Goal: Transaction & Acquisition: Obtain resource

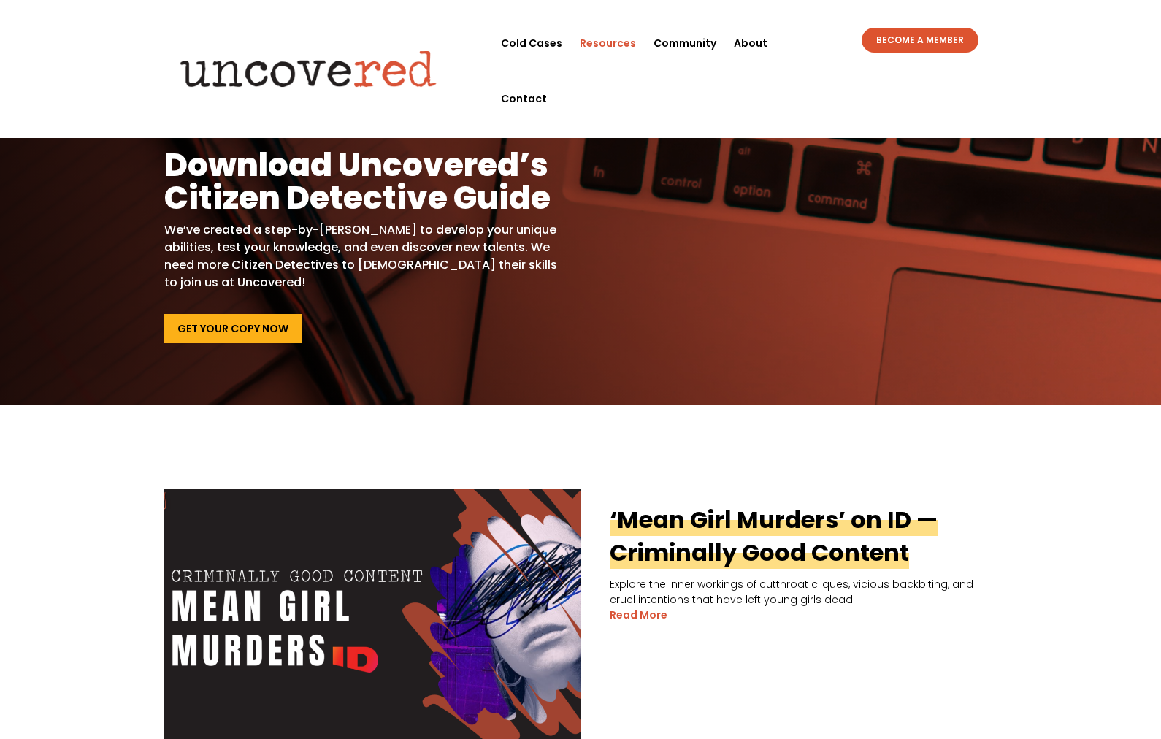
click at [280, 324] on link "Get Your Copy Now" at bounding box center [232, 328] width 137 height 29
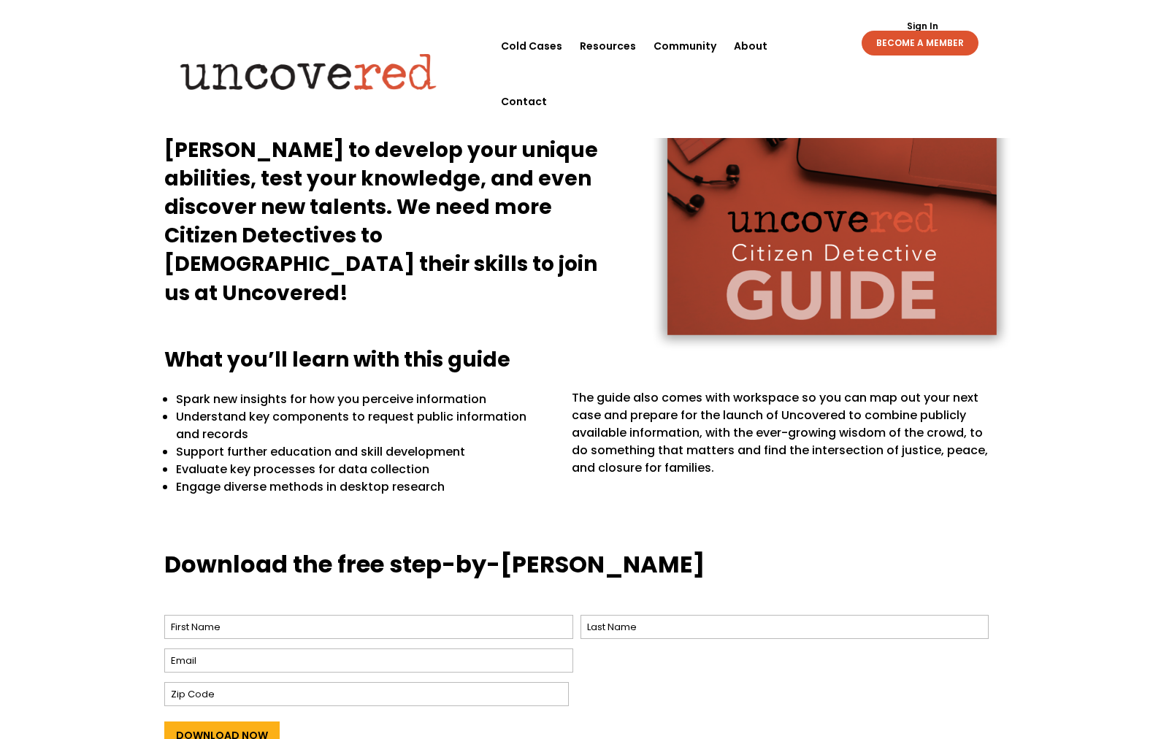
scroll to position [203, 0]
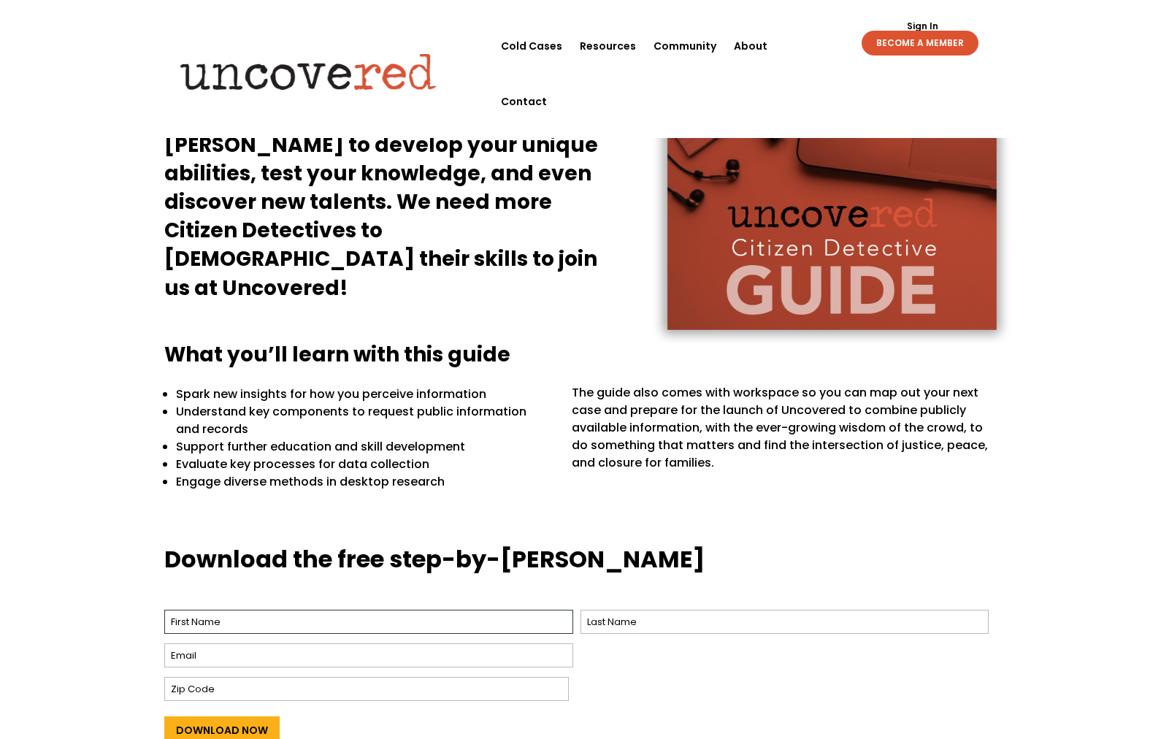
click at [267, 630] on input "First" at bounding box center [368, 622] width 409 height 24
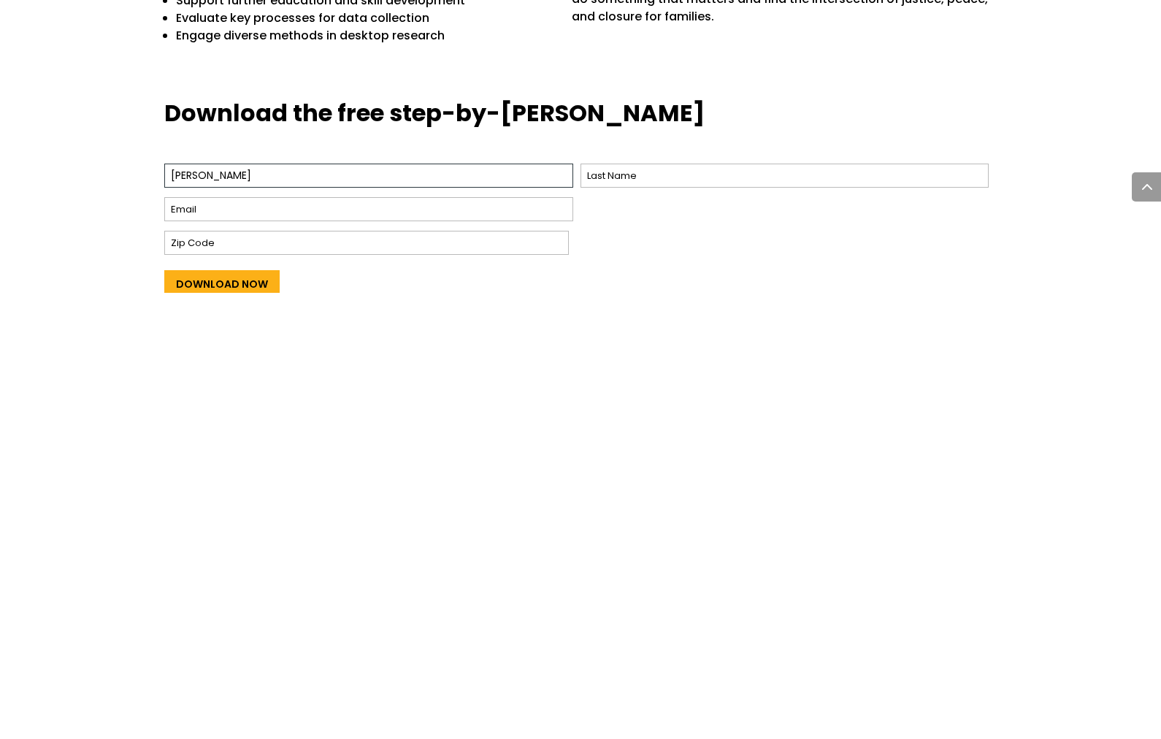
type input "[PERSON_NAME]"
click at [624, 610] on input "Last" at bounding box center [785, 622] width 409 height 24
type input "[PERSON_NAME]"
click at [316, 644] on input "Email *" at bounding box center [368, 656] width 409 height 24
type input "[EMAIL_ADDRESS][DOMAIN_NAME]"
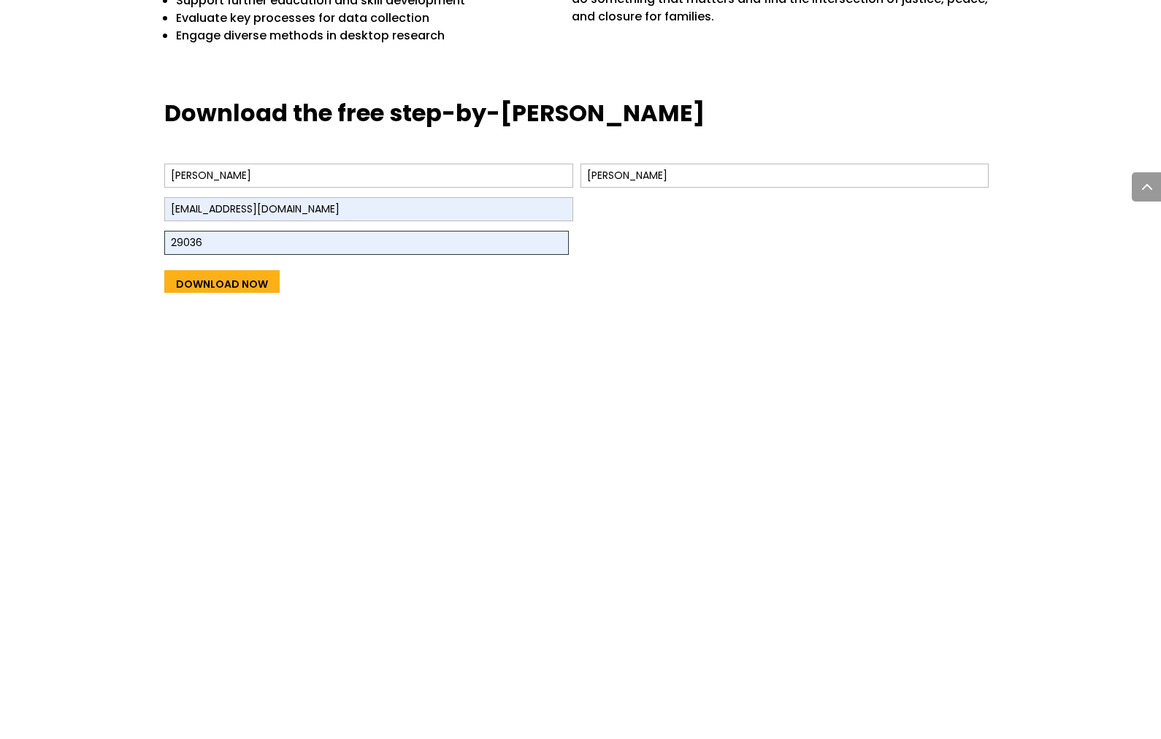
click at [245, 677] on input "29036" at bounding box center [366, 689] width 405 height 24
type input "2"
type input "32097"
click at [246, 717] on input "Download Now" at bounding box center [221, 731] width 115 height 28
click at [253, 717] on input "Download Now" at bounding box center [221, 731] width 115 height 28
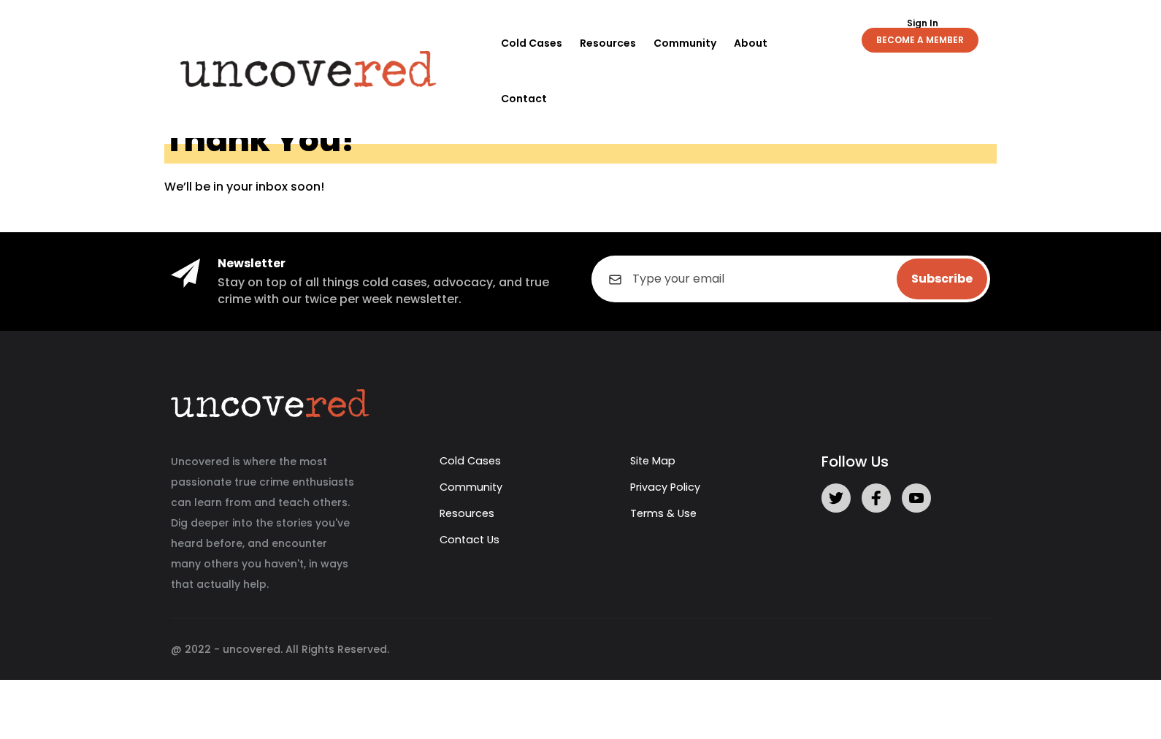
click at [922, 30] on link "BECOME A MEMBER" at bounding box center [920, 40] width 117 height 25
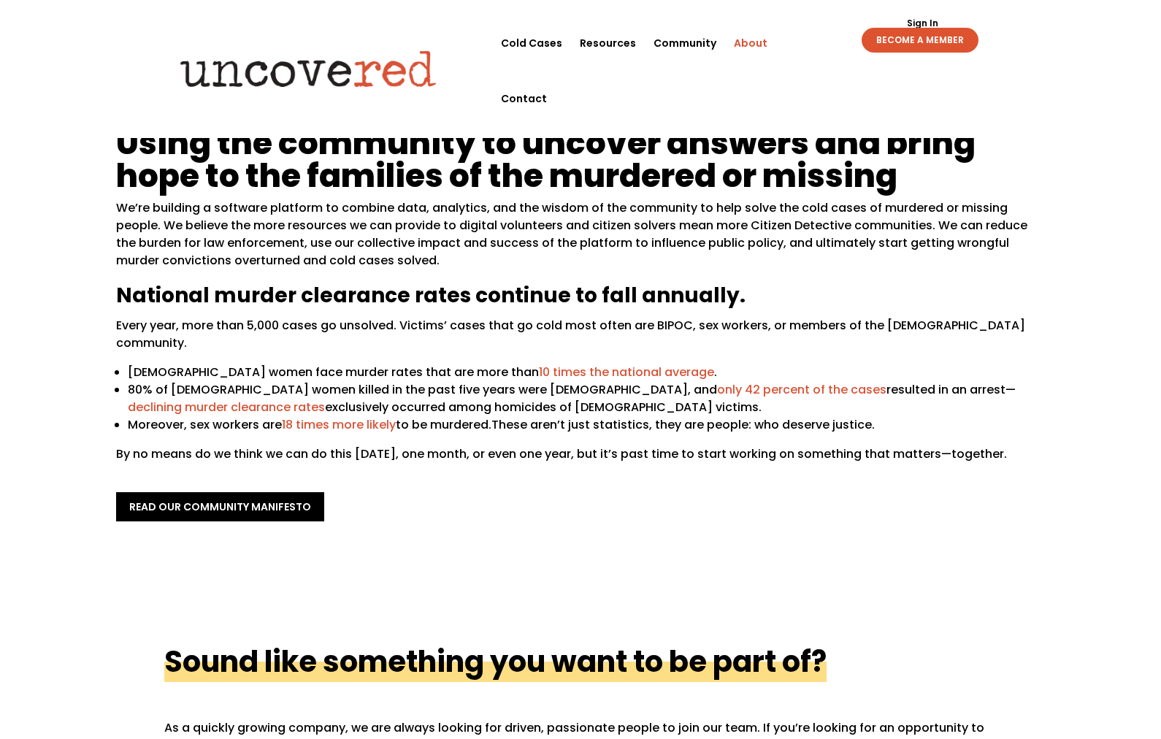
click at [529, 40] on link "Cold Cases" at bounding box center [531, 43] width 61 height 56
